Goal: Find specific page/section: Find specific page/section

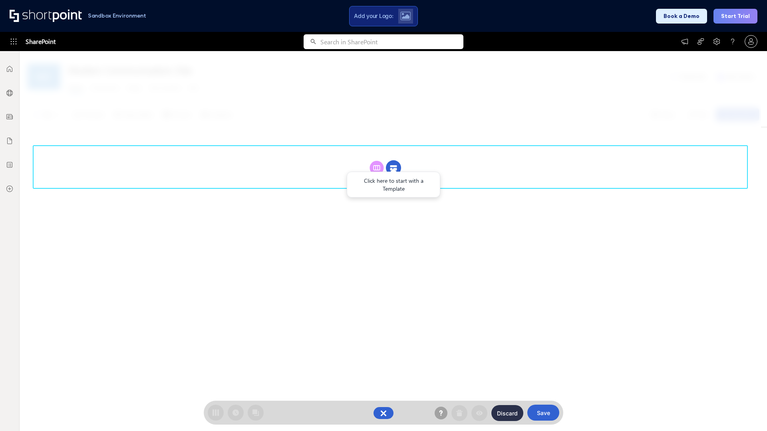
click at [393, 168] on circle at bounding box center [393, 168] width 15 height 15
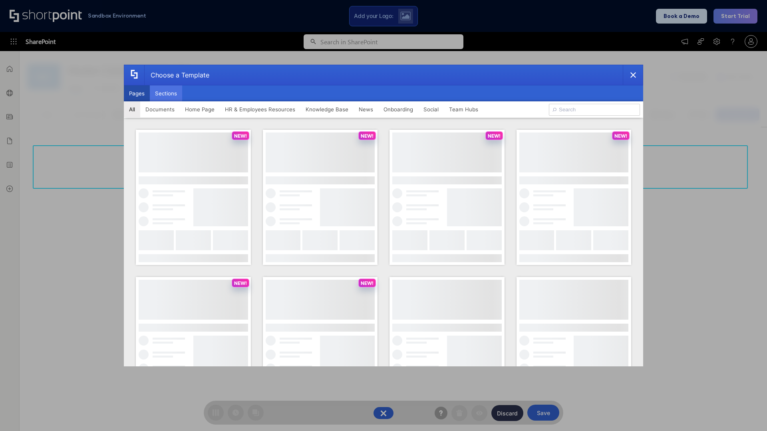
click at [166, 93] on button "Sections" at bounding box center [166, 93] width 32 height 16
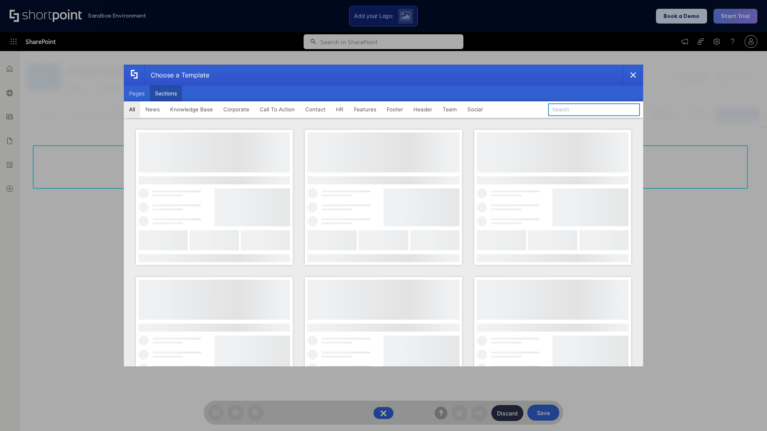
type input "FAQ 4"
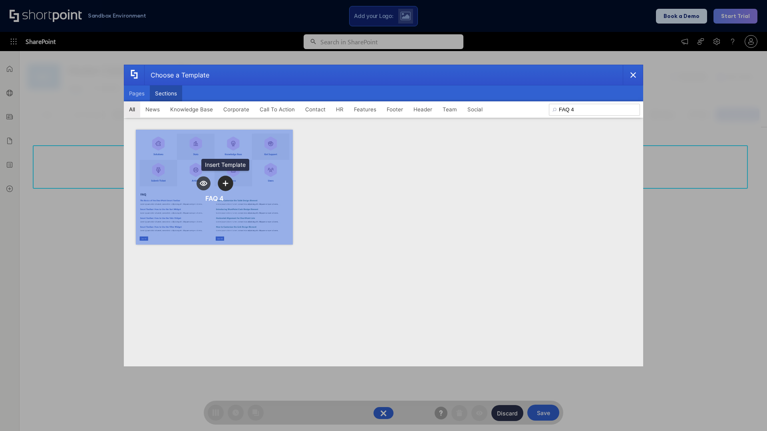
click at [225, 183] on icon "template selector" at bounding box center [225, 183] width 6 height 6
